Goal: Task Accomplishment & Management: Manage account settings

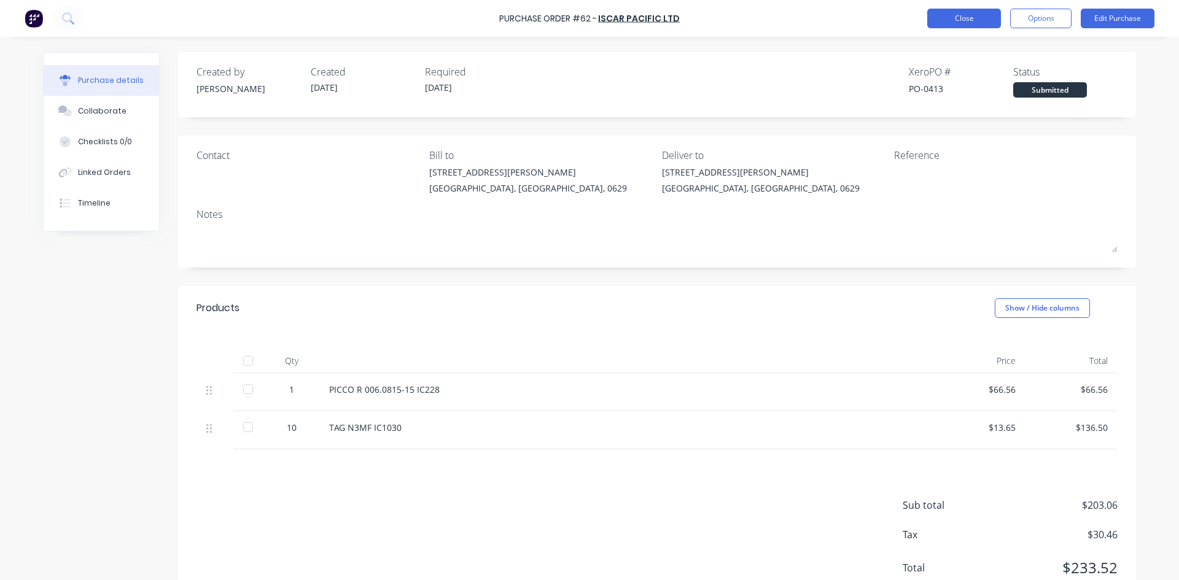
click at [971, 20] on button "Close" at bounding box center [964, 19] width 74 height 20
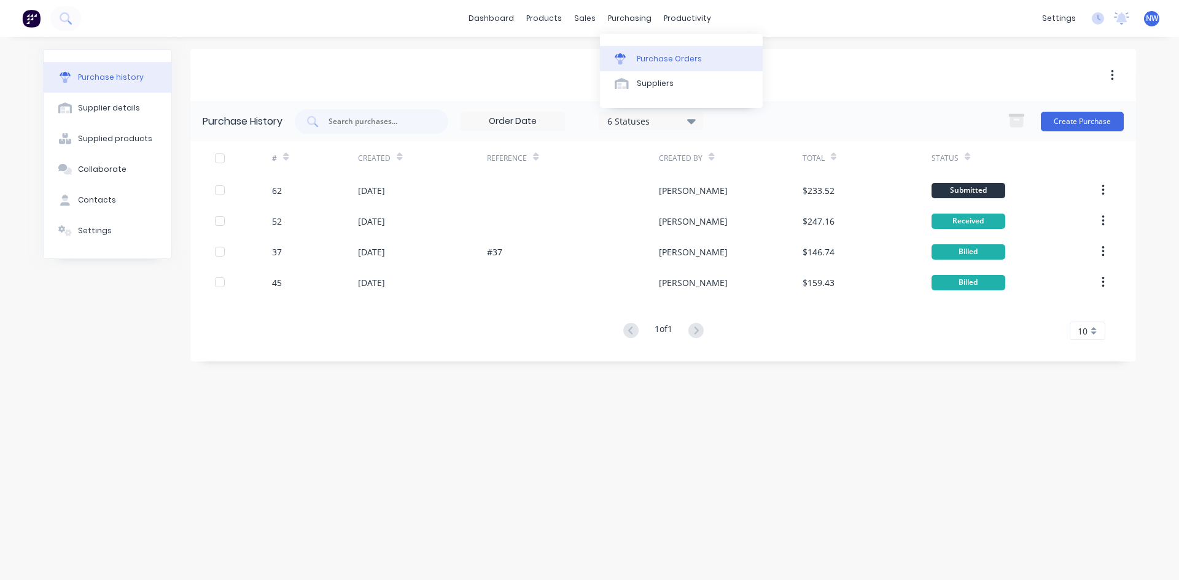
click at [642, 57] on div "Purchase Orders" at bounding box center [669, 58] width 65 height 11
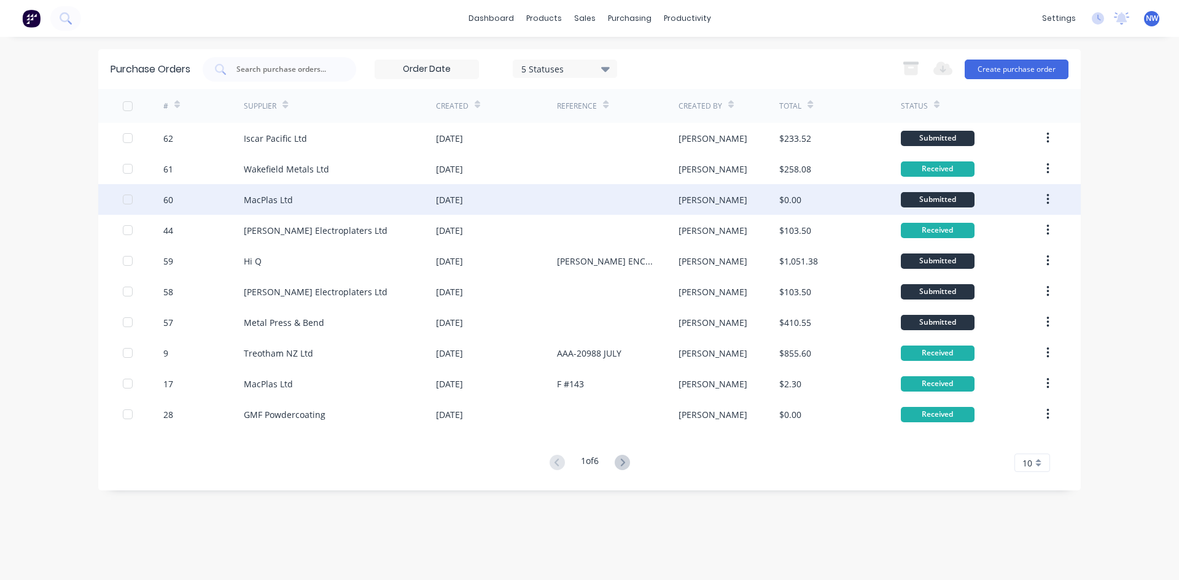
click at [266, 206] on div "MacPlas Ltd" at bounding box center [268, 199] width 49 height 13
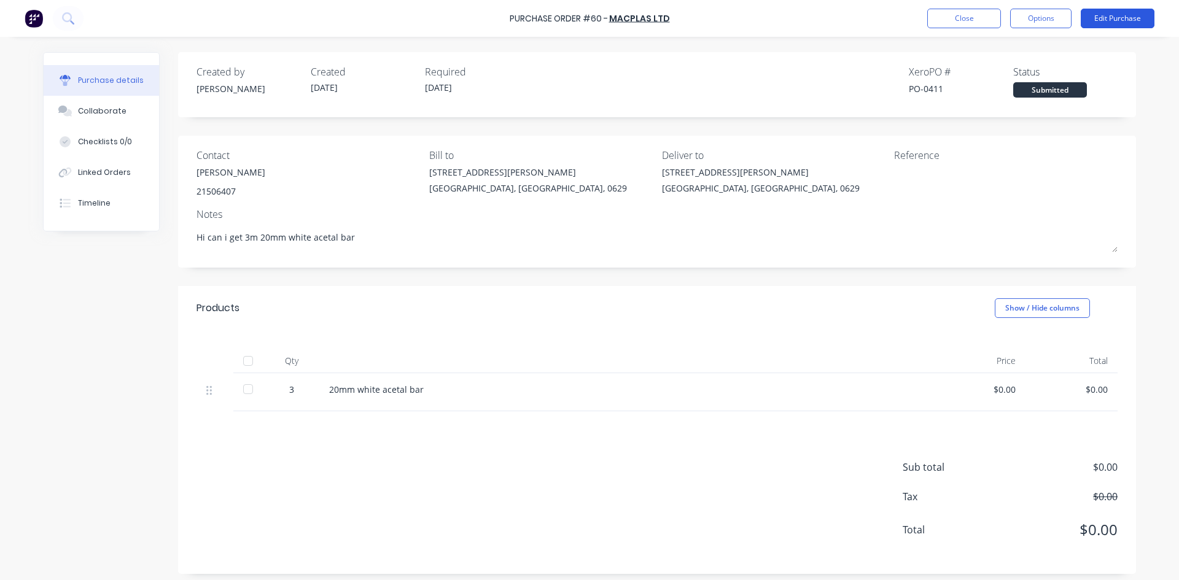
click at [1124, 21] on button "Edit Purchase" at bounding box center [1118, 19] width 74 height 20
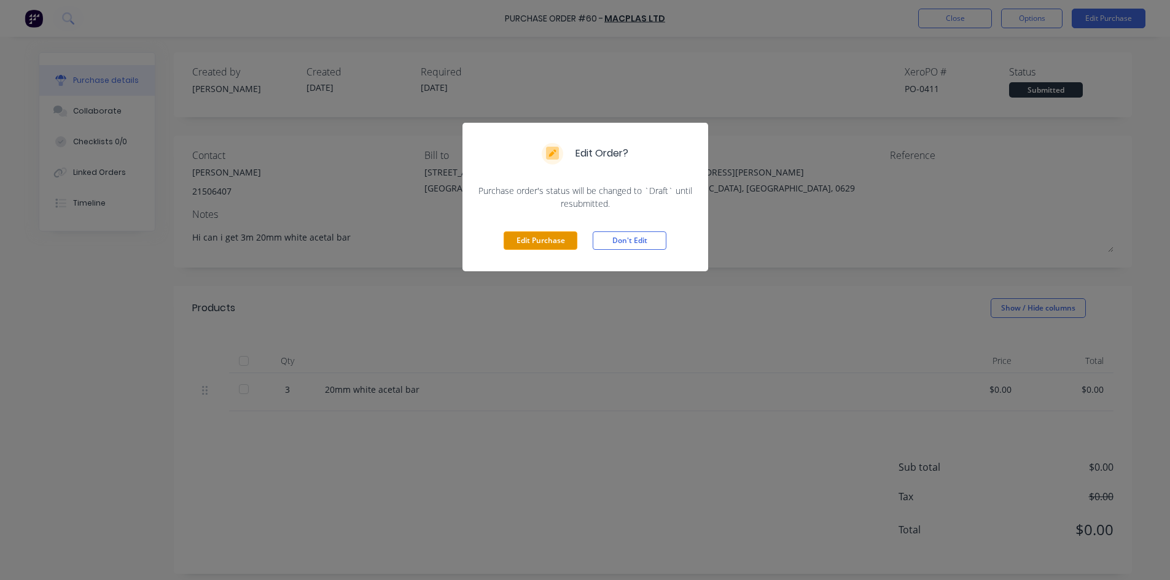
click at [542, 241] on button "Edit Purchase" at bounding box center [540, 240] width 74 height 18
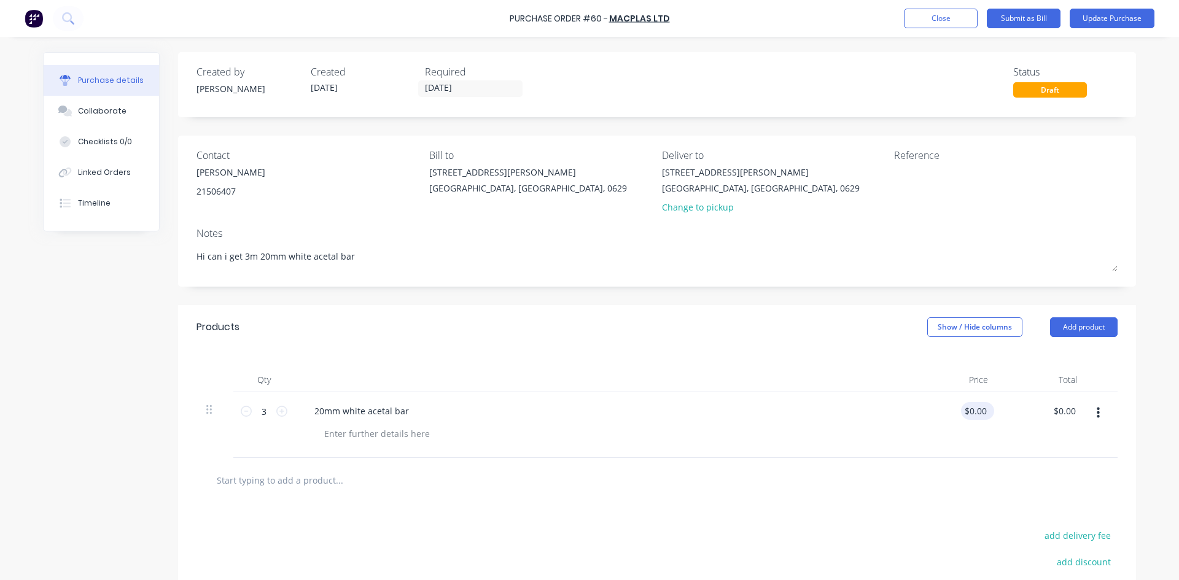
type textarea "x"
type input "0.00"
click at [979, 413] on input "0.00" at bounding box center [977, 411] width 23 height 18
type textarea "x"
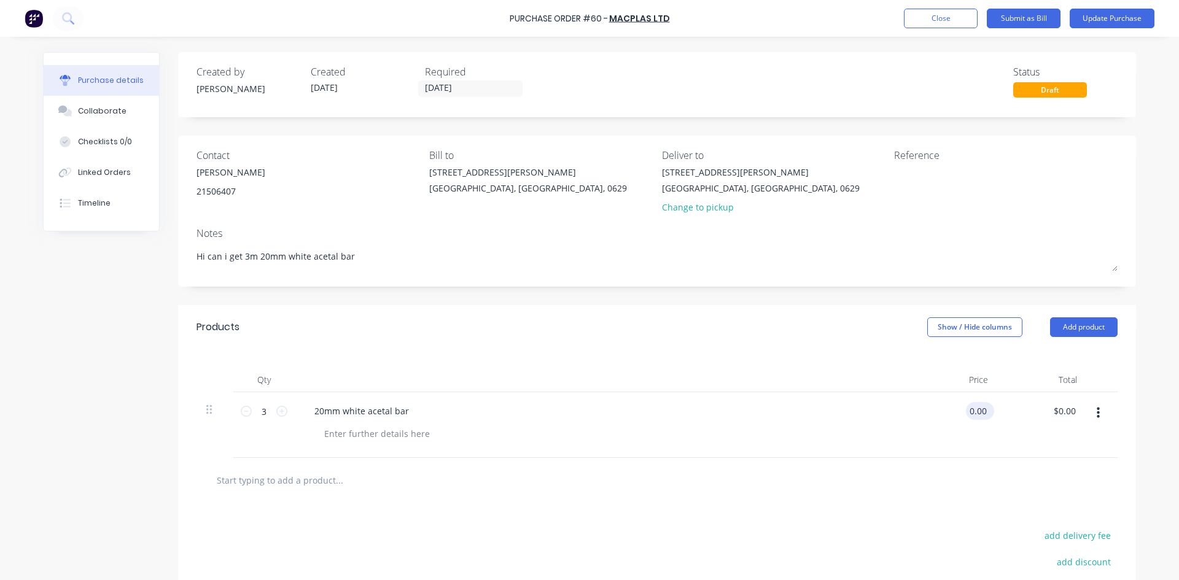
type input "$0.00"
click at [980, 415] on div "$0.00 $0.00" at bounding box center [977, 411] width 33 height 18
type textarea "x"
drag, startPoint x: 979, startPoint y: 415, endPoint x: 944, endPoint y: 411, distance: 35.8
click at [944, 411] on div "0.00 0.00" at bounding box center [953, 425] width 89 height 66
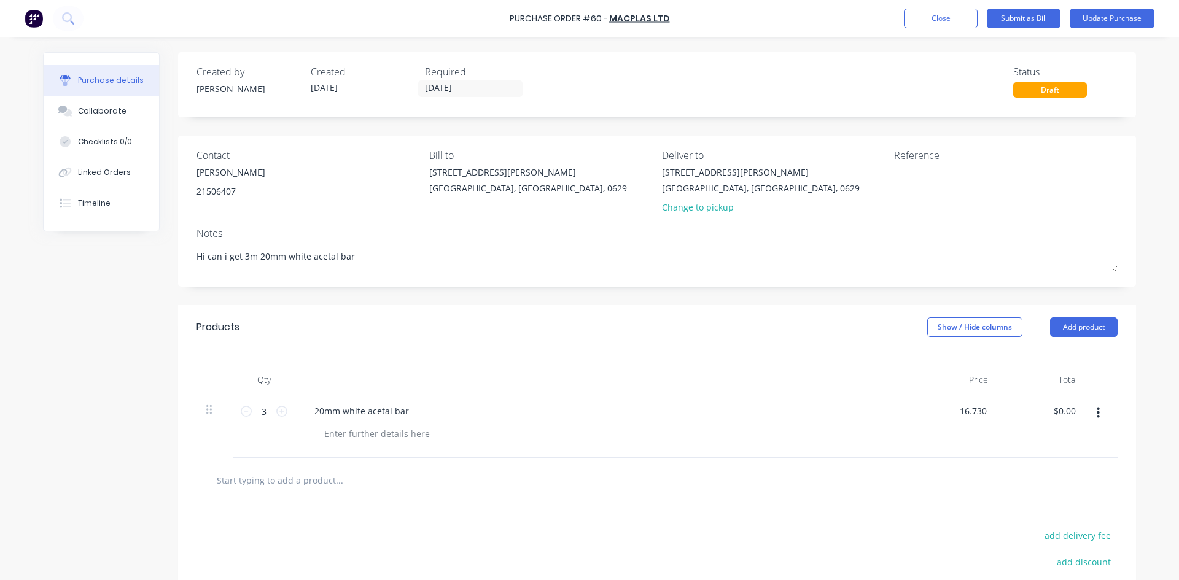
type input "16.730"
type textarea "x"
type input "$16.73"
type input "$50.19"
click at [916, 475] on div at bounding box center [656, 480] width 901 height 25
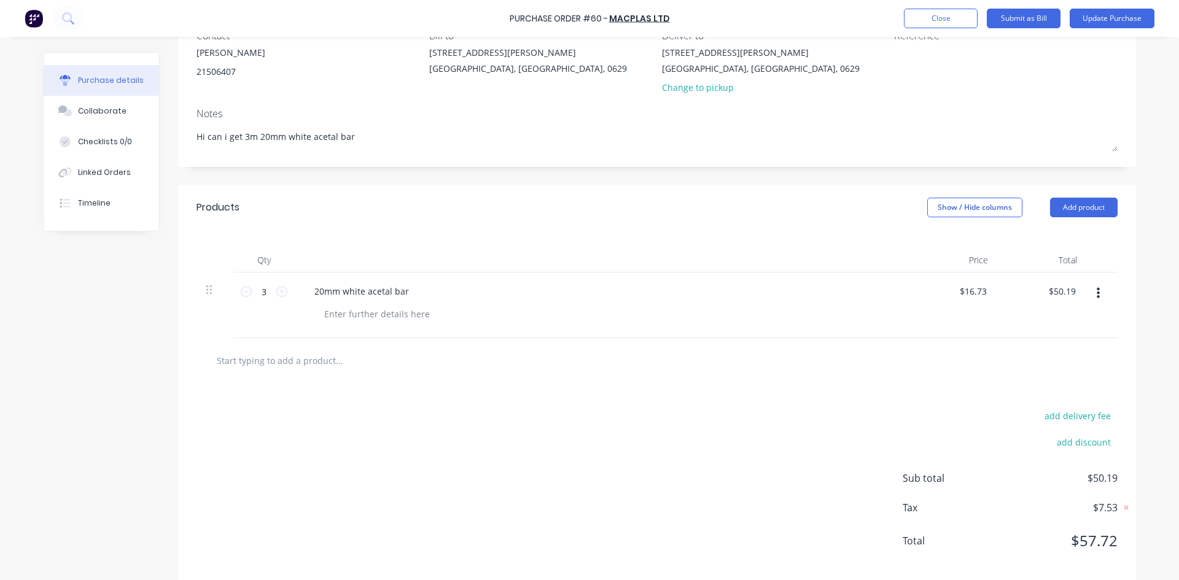
scroll to position [137, 0]
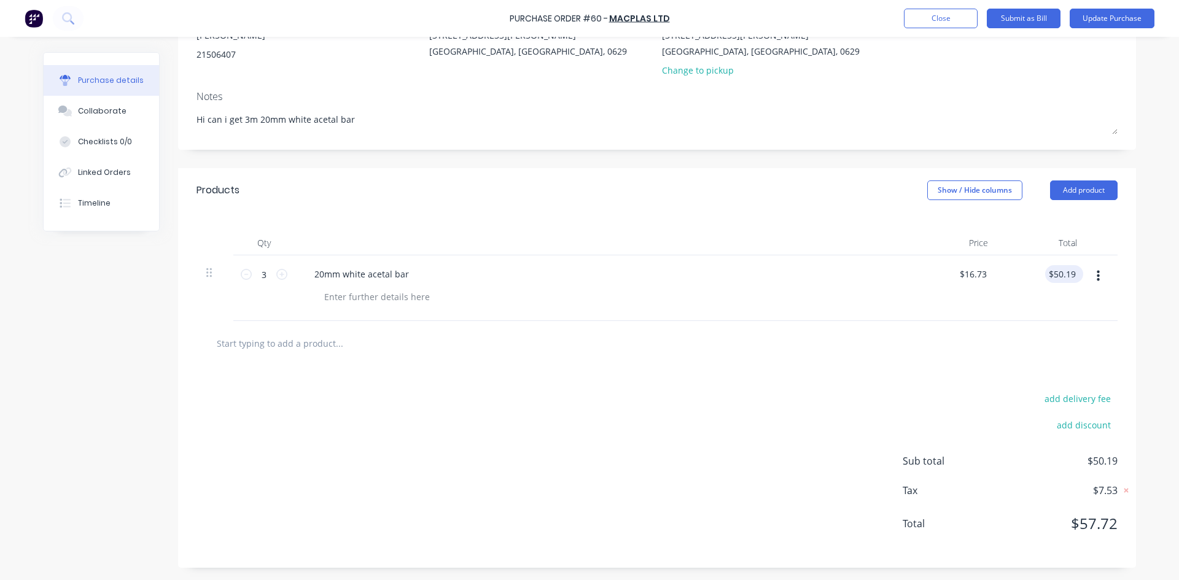
type textarea "x"
click at [1071, 274] on input "50.19" at bounding box center [1061, 274] width 33 height 18
type input "50.18"
type textarea "x"
type input "$16.7267"
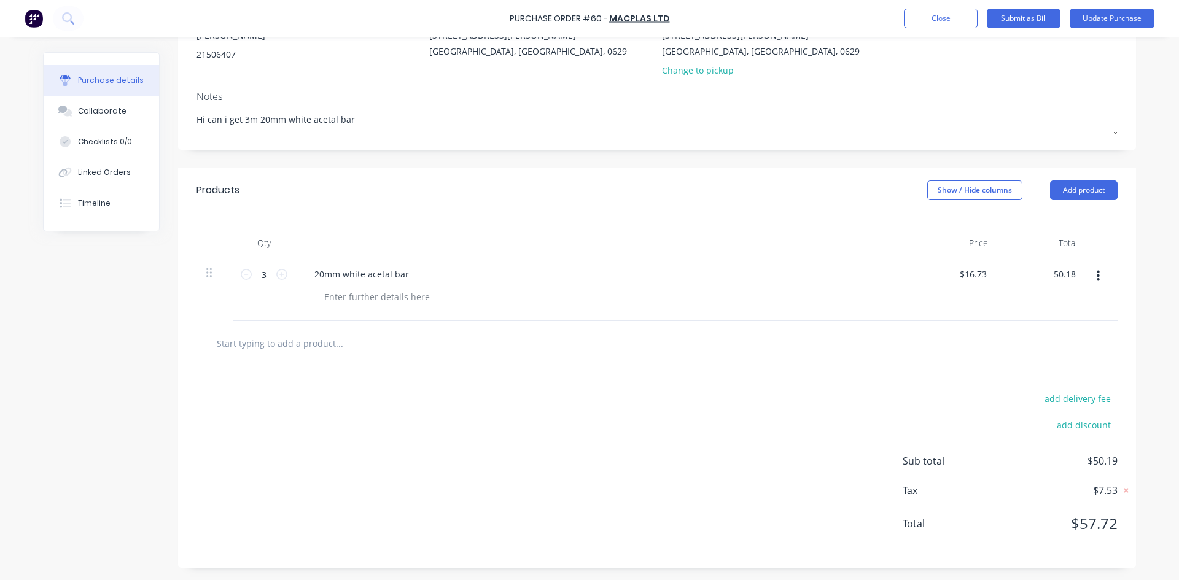
type input "$50.18"
click at [930, 389] on div "add delivery fee add discount Sub total $50.19 Tax $7.53 Total $57.72" at bounding box center [657, 467] width 958 height 202
click at [1125, 18] on button "Update Purchase" at bounding box center [1112, 19] width 85 height 20
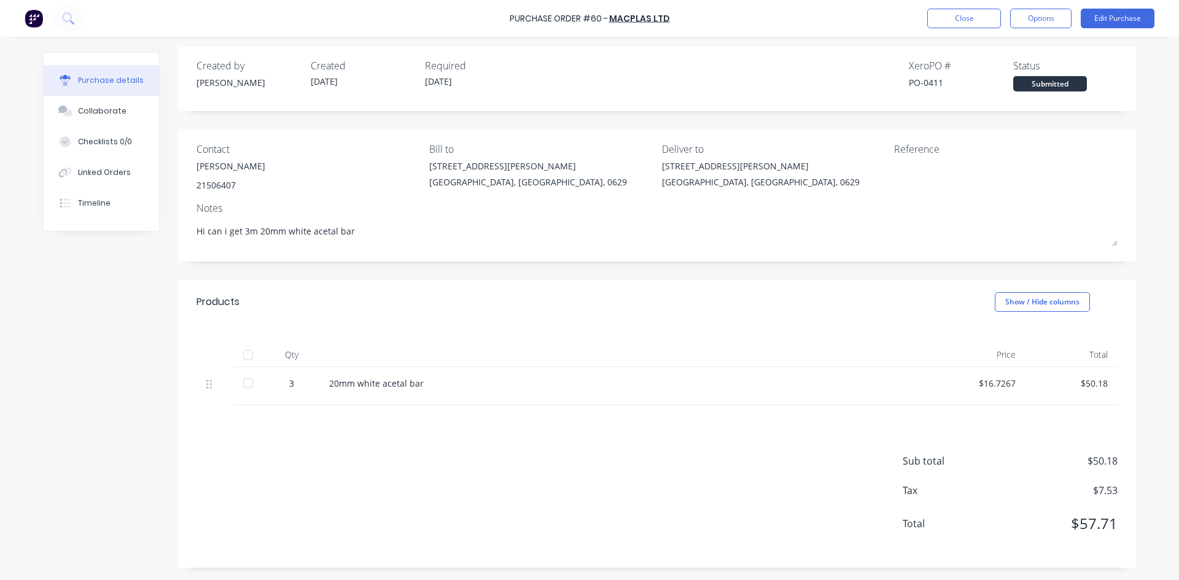
scroll to position [0, 0]
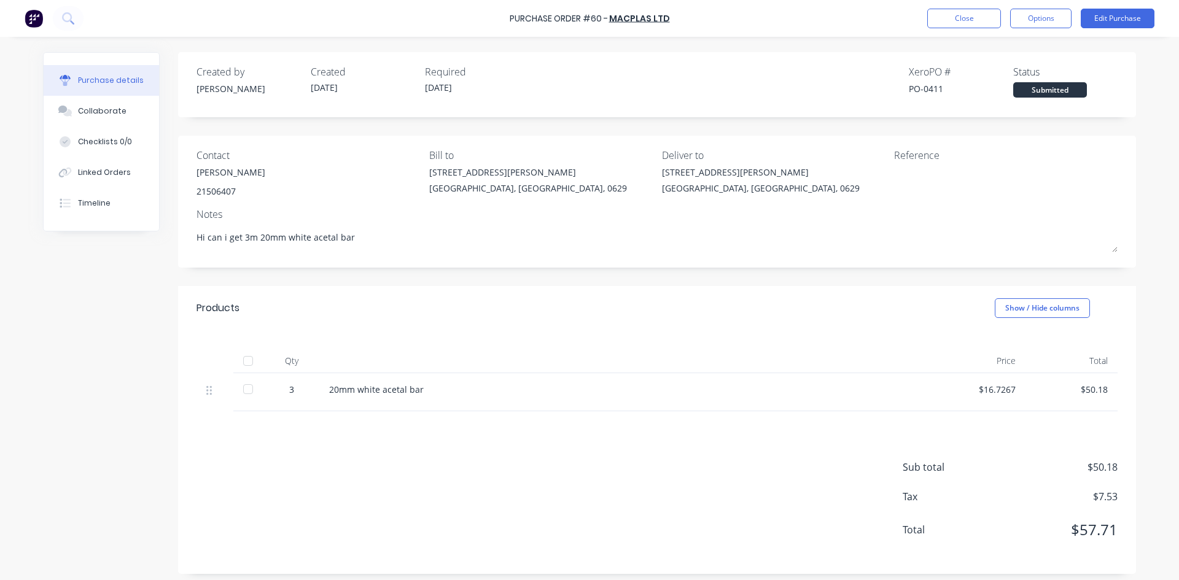
click at [242, 387] on div at bounding box center [248, 389] width 25 height 25
type textarea "x"
click at [962, 20] on button "Close" at bounding box center [964, 19] width 74 height 20
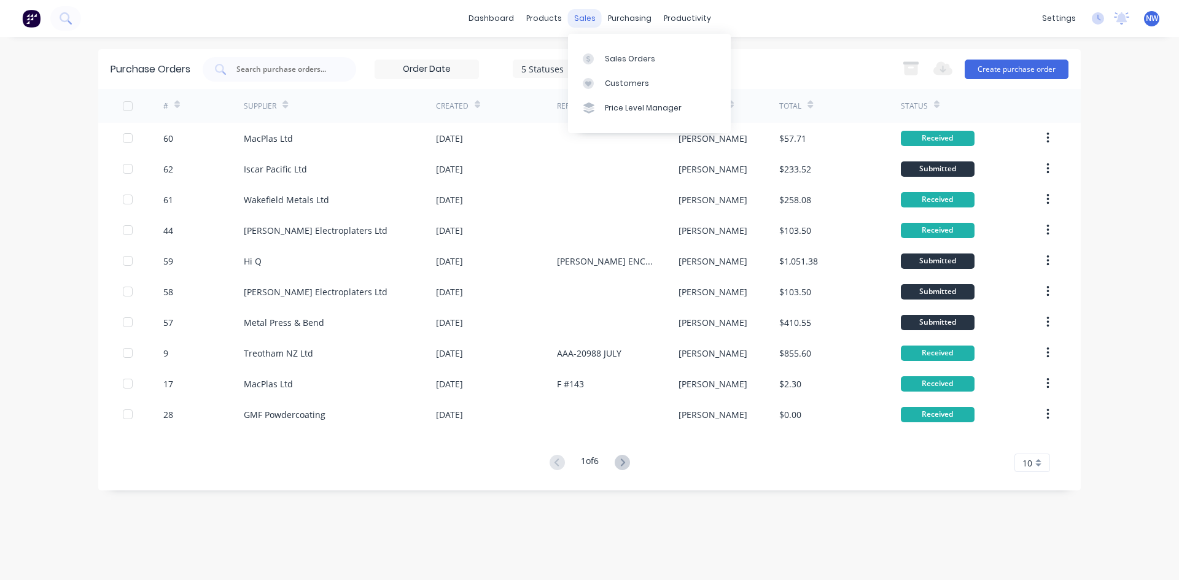
click at [581, 20] on div "sales" at bounding box center [585, 18] width 34 height 18
click at [607, 58] on div "Sales Orders" at bounding box center [630, 58] width 50 height 11
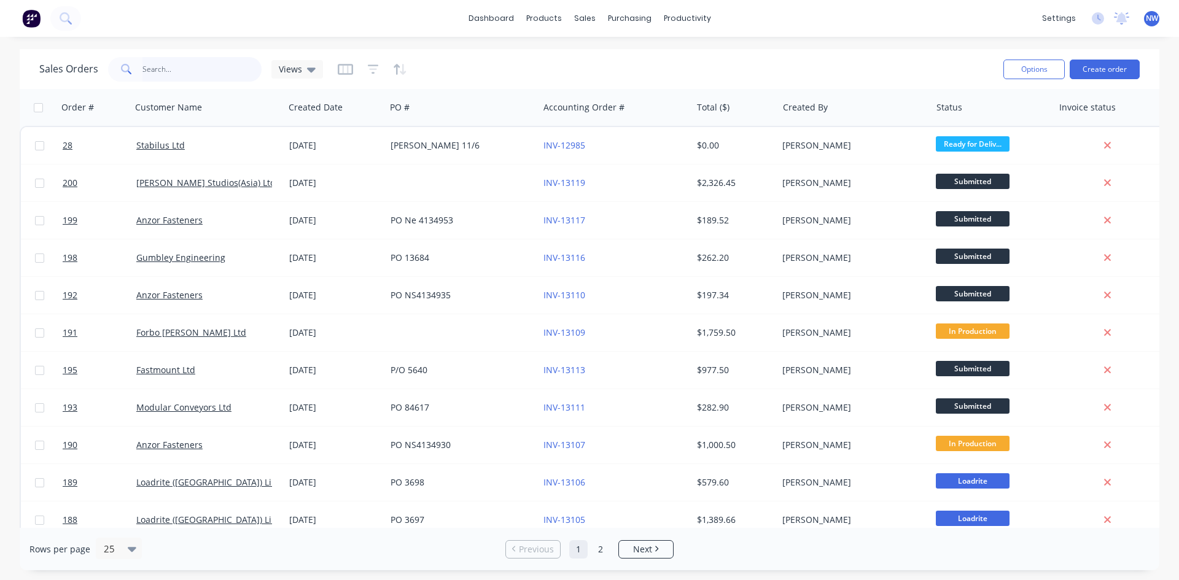
click at [219, 66] on input "text" at bounding box center [202, 69] width 120 height 25
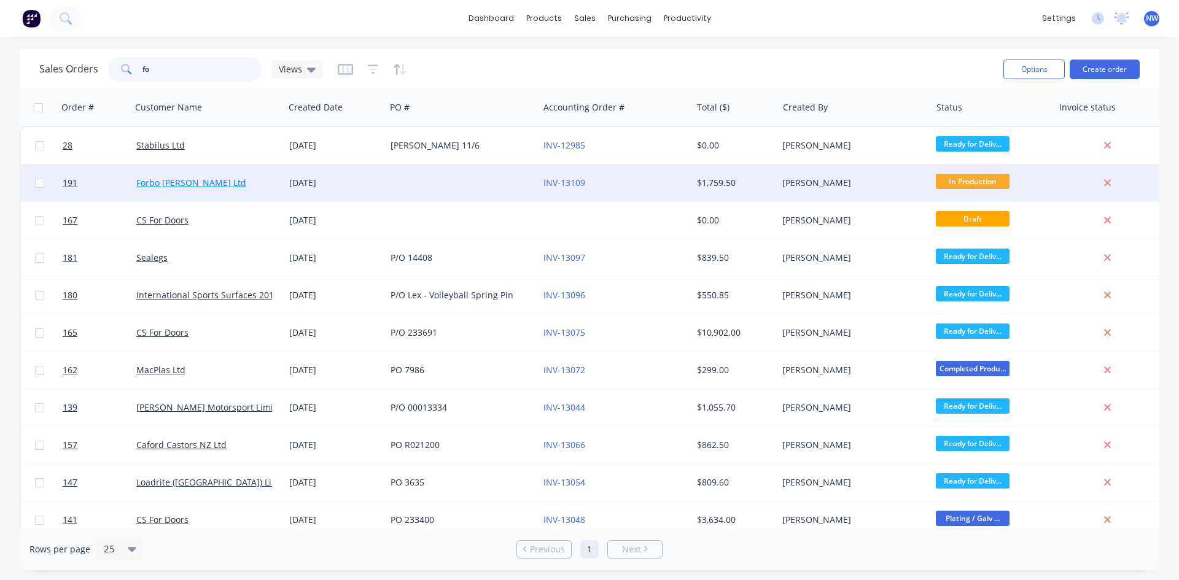
type input "fo"
click at [195, 185] on link "Forbo [PERSON_NAME] Ltd" at bounding box center [191, 183] width 110 height 12
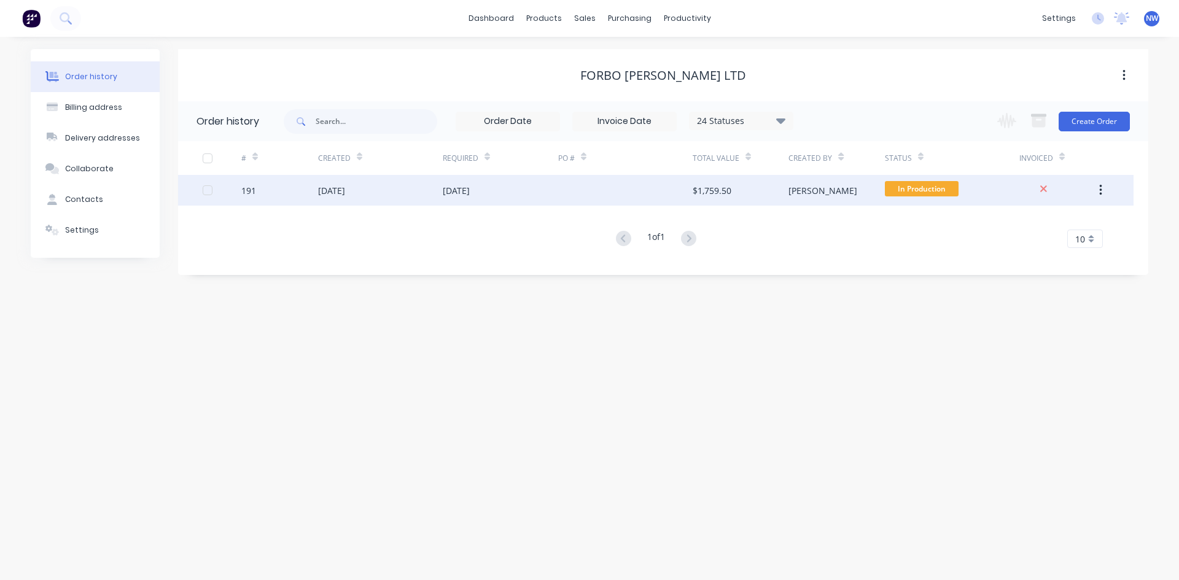
click at [1002, 186] on div "In Production" at bounding box center [952, 190] width 134 height 31
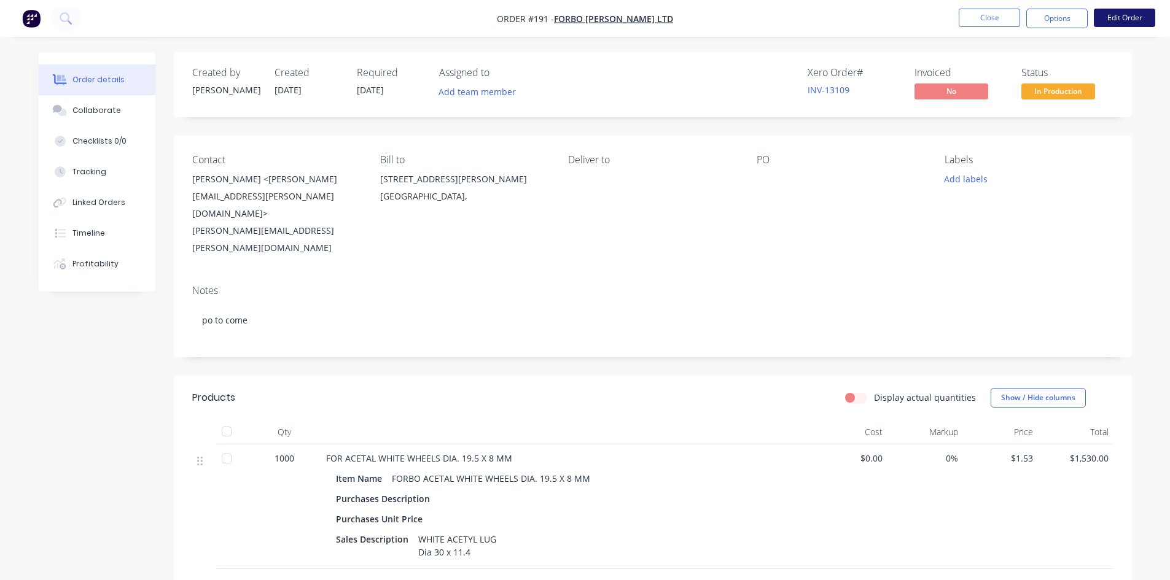
click at [1116, 21] on button "Edit Order" at bounding box center [1124, 18] width 61 height 18
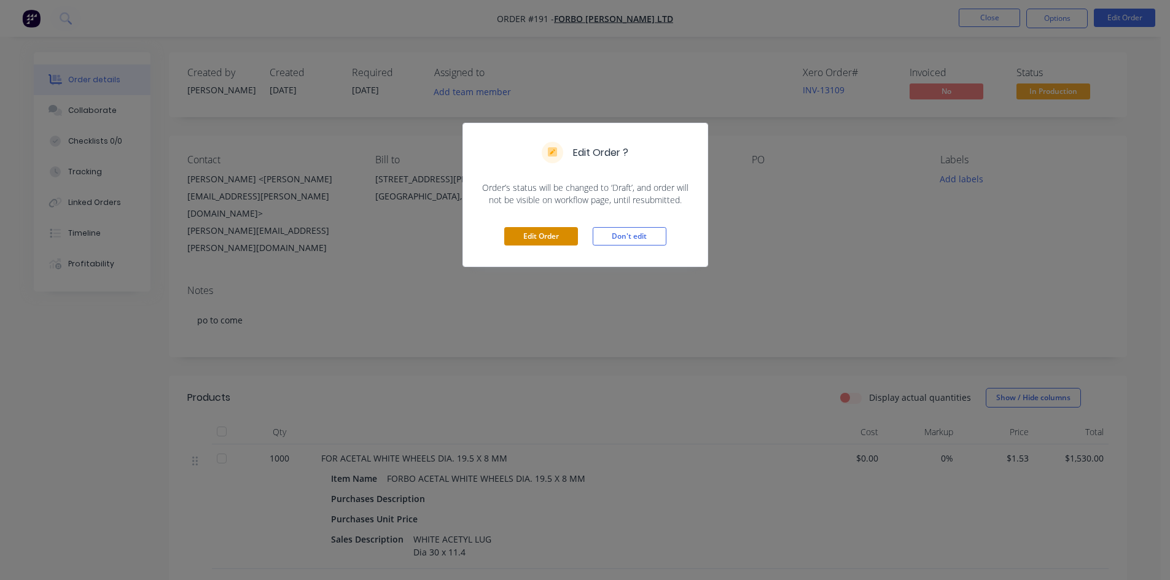
click at [548, 235] on button "Edit Order" at bounding box center [541, 236] width 74 height 18
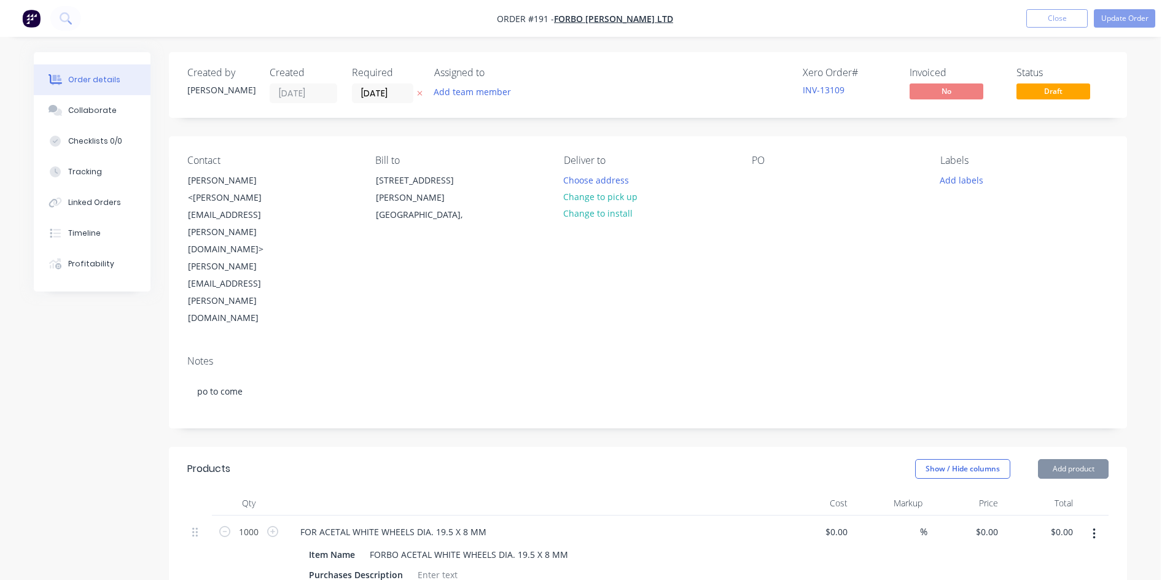
type input "$1.53"
type input "$1,530.00"
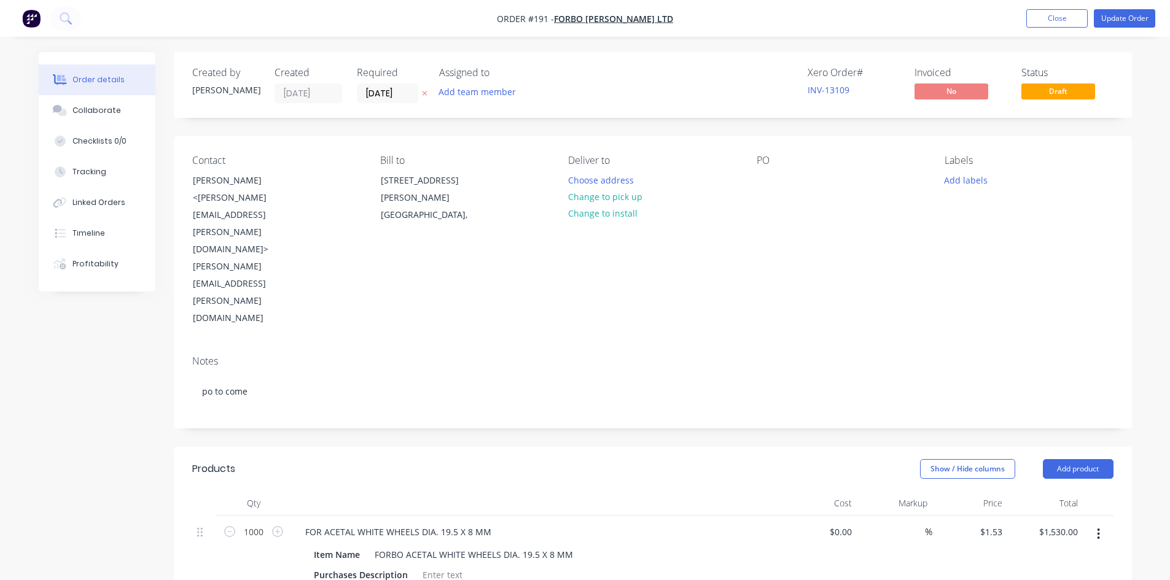
click at [779, 155] on div "PO" at bounding box center [840, 161] width 168 height 12
click at [773, 178] on div at bounding box center [766, 180] width 20 height 18
paste div
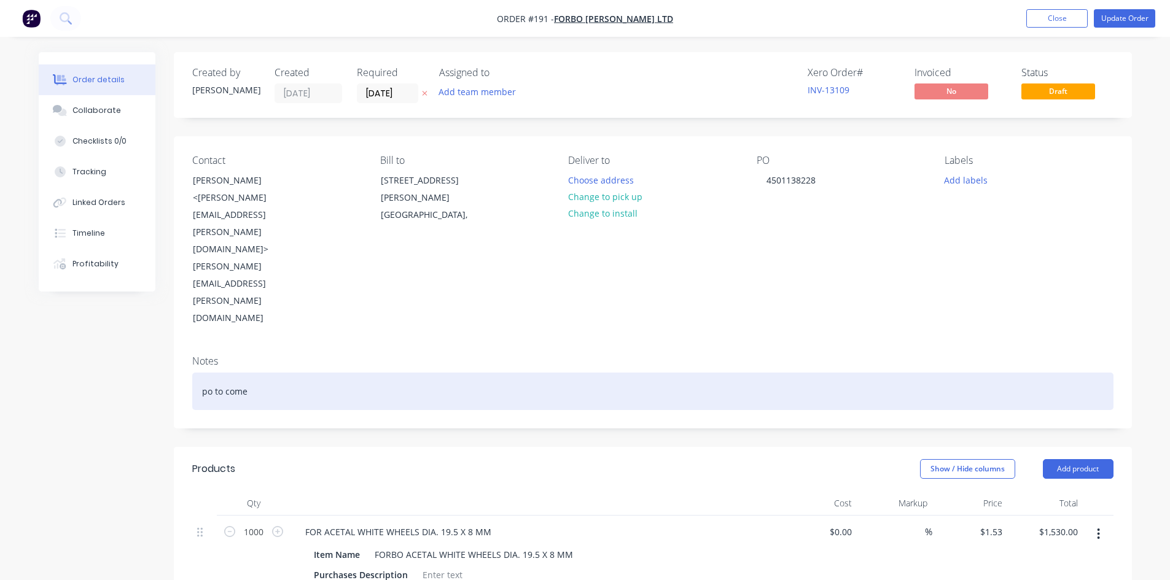
click at [305, 373] on div "po to come" at bounding box center [652, 391] width 921 height 37
drag, startPoint x: 213, startPoint y: 284, endPoint x: 195, endPoint y: 284, distance: 17.8
click at [195, 373] on div "po to come" at bounding box center [652, 391] width 921 height 37
